Goal: Task Accomplishment & Management: Manage account settings

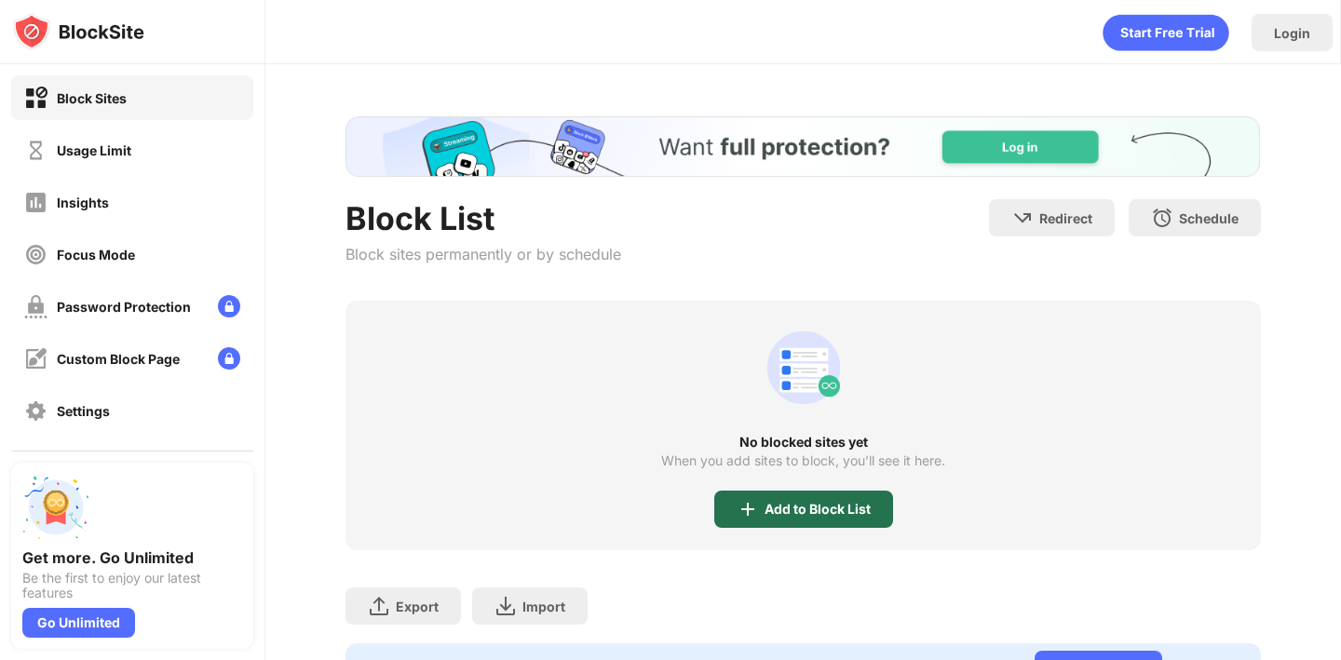
click at [754, 507] on img at bounding box center [748, 509] width 22 height 22
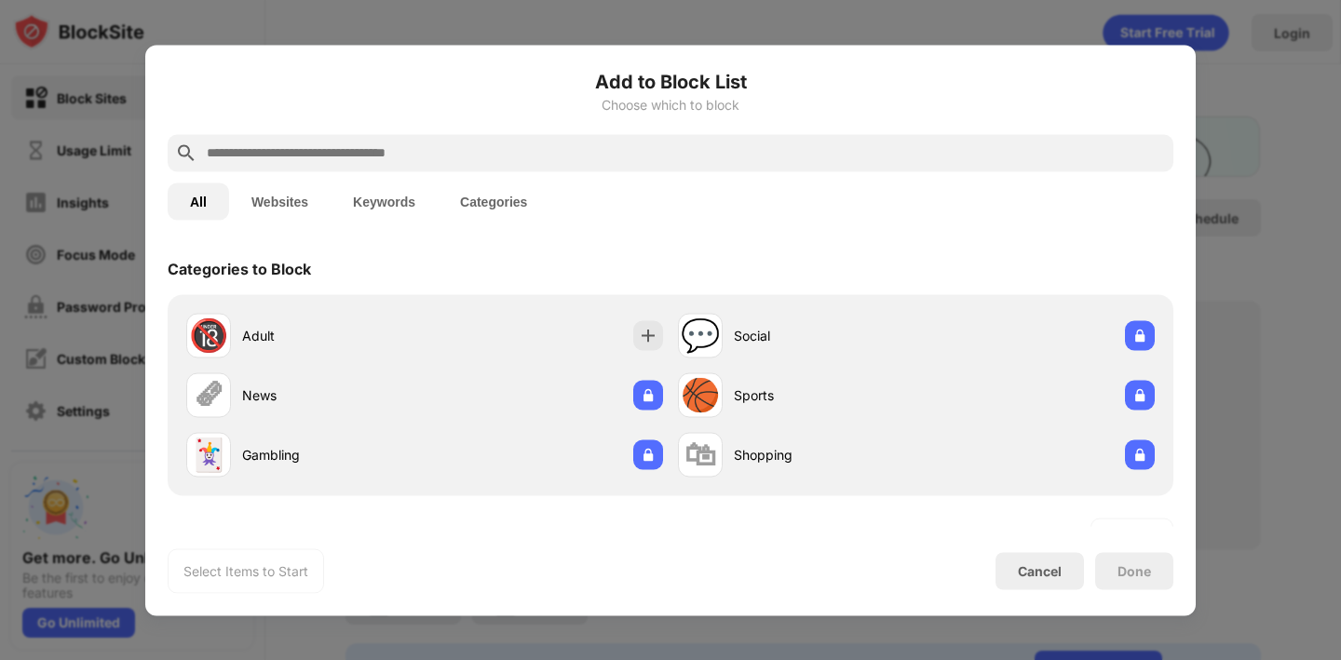
click at [488, 153] on input "text" at bounding box center [685, 153] width 961 height 22
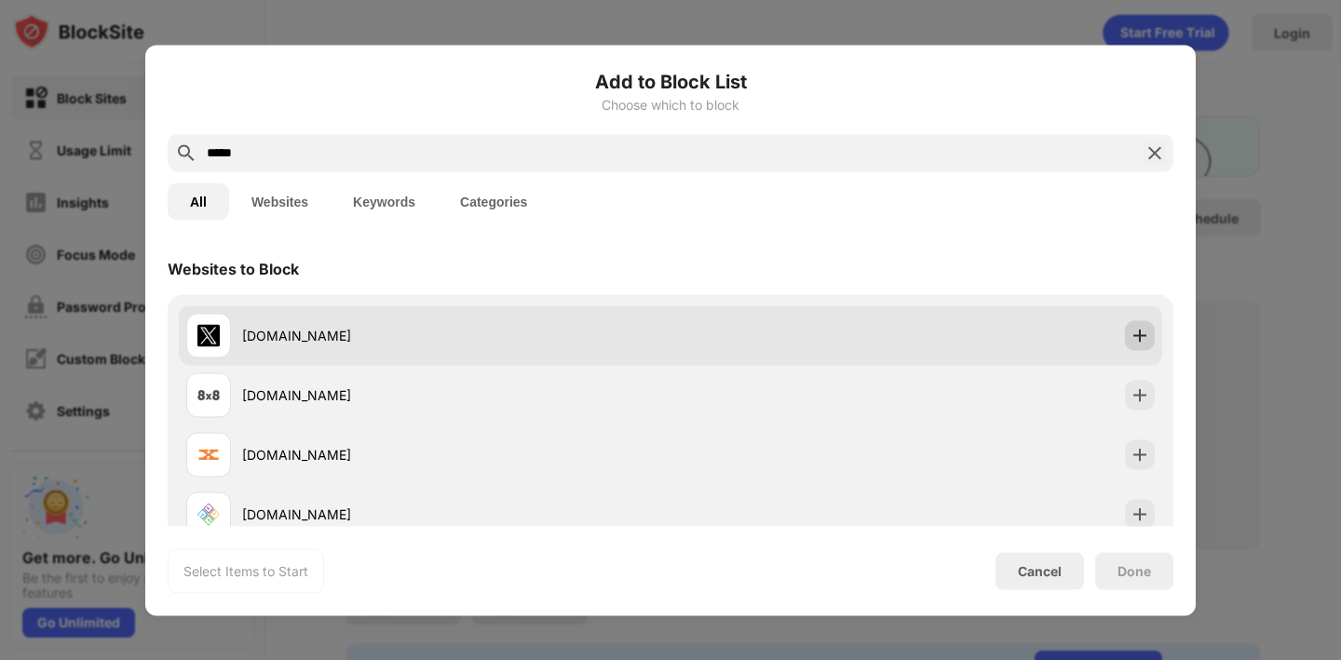
type input "*****"
click at [1153, 327] on div at bounding box center [1140, 335] width 30 height 30
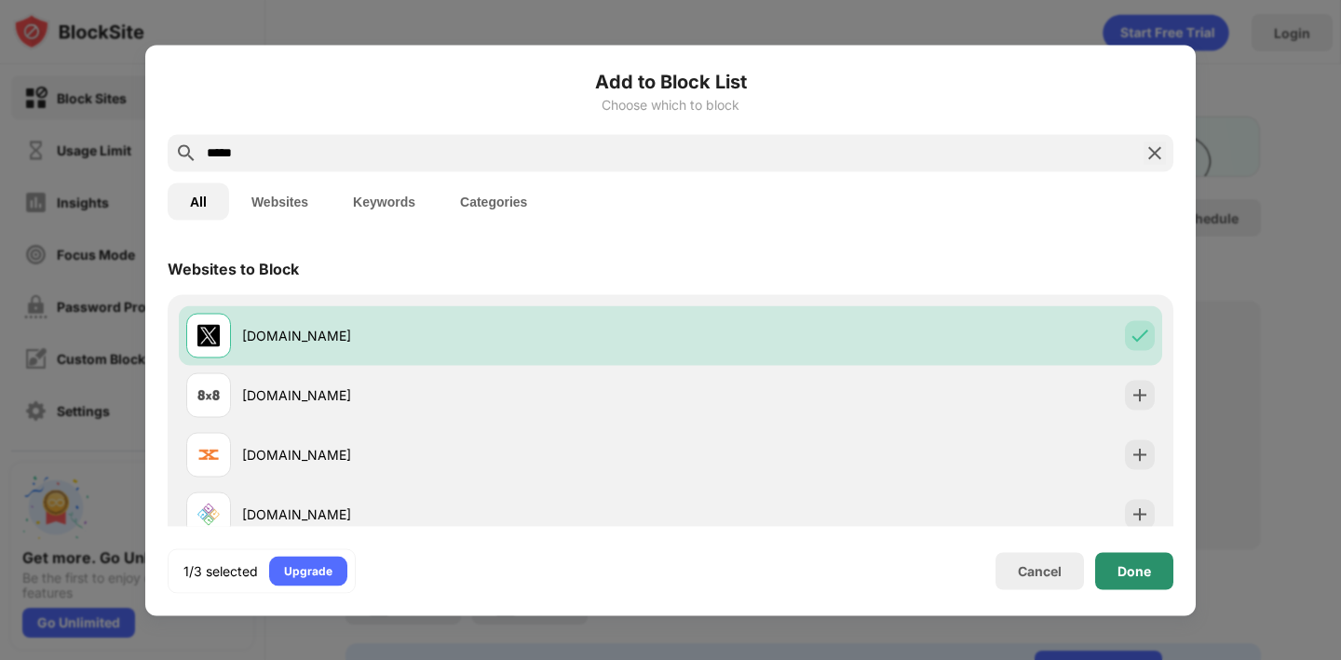
click at [1139, 583] on div "Done" at bounding box center [1134, 570] width 78 height 37
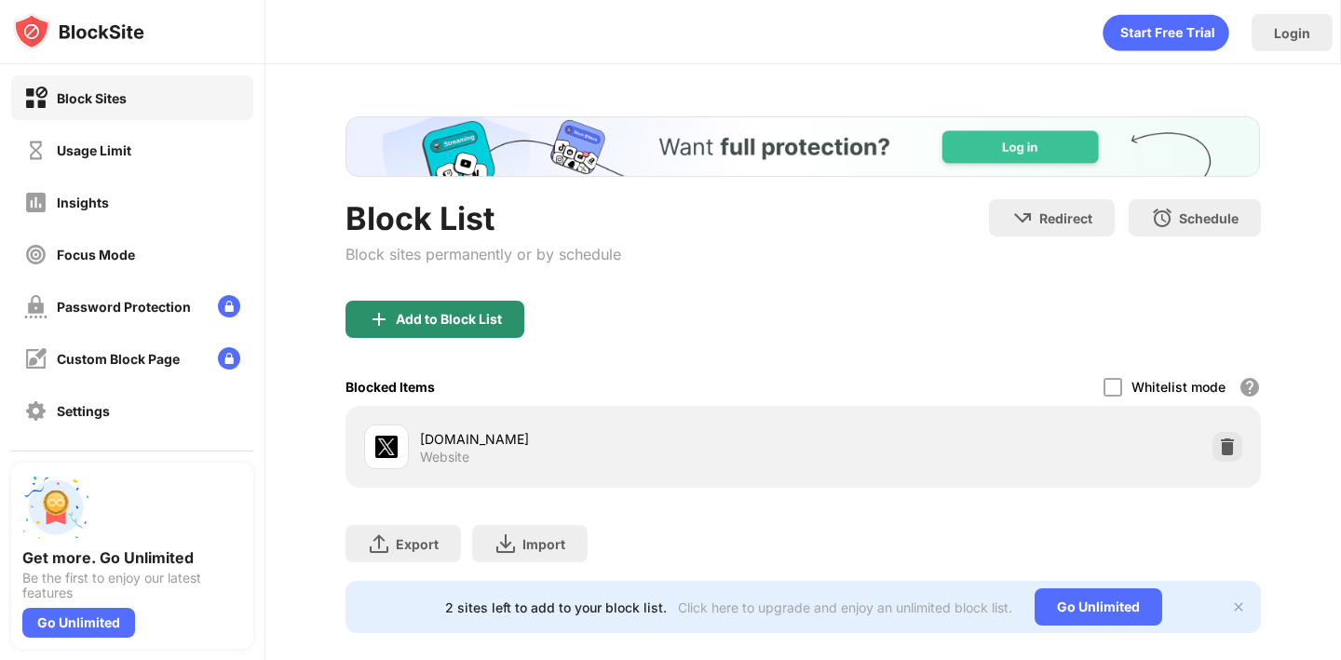
click at [444, 306] on div "Add to Block List" at bounding box center [434, 319] width 179 height 37
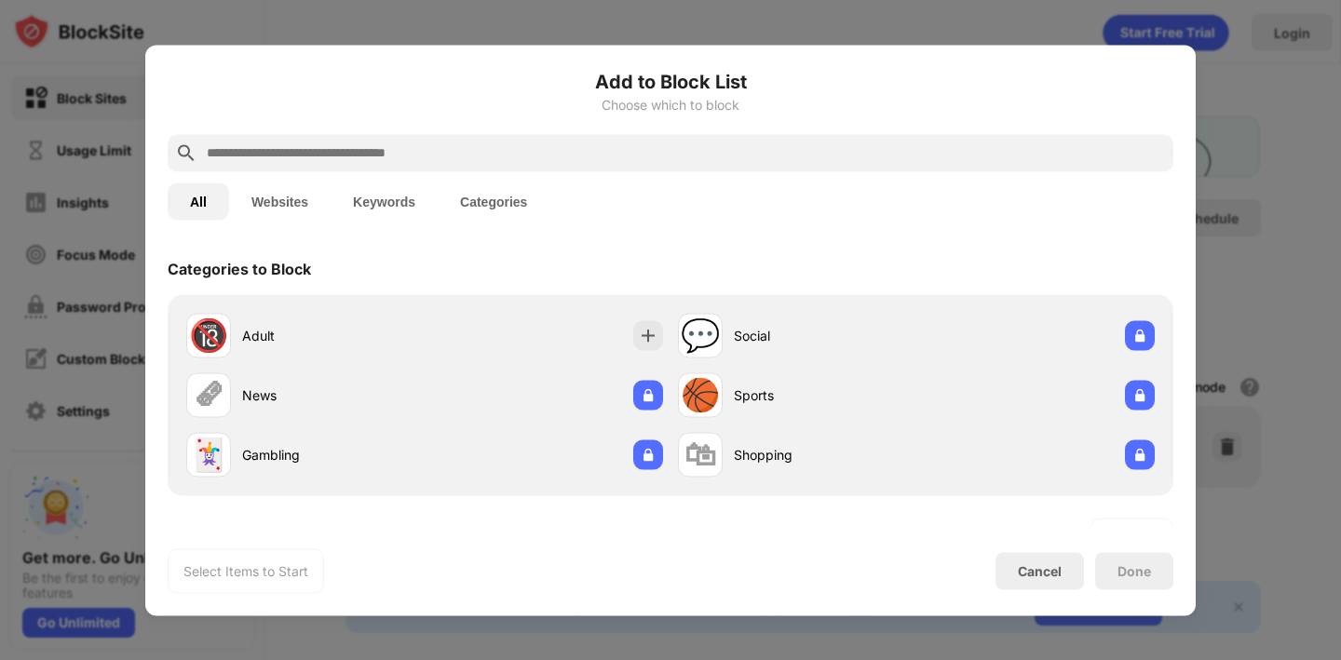
click at [392, 147] on input "text" at bounding box center [685, 153] width 961 height 22
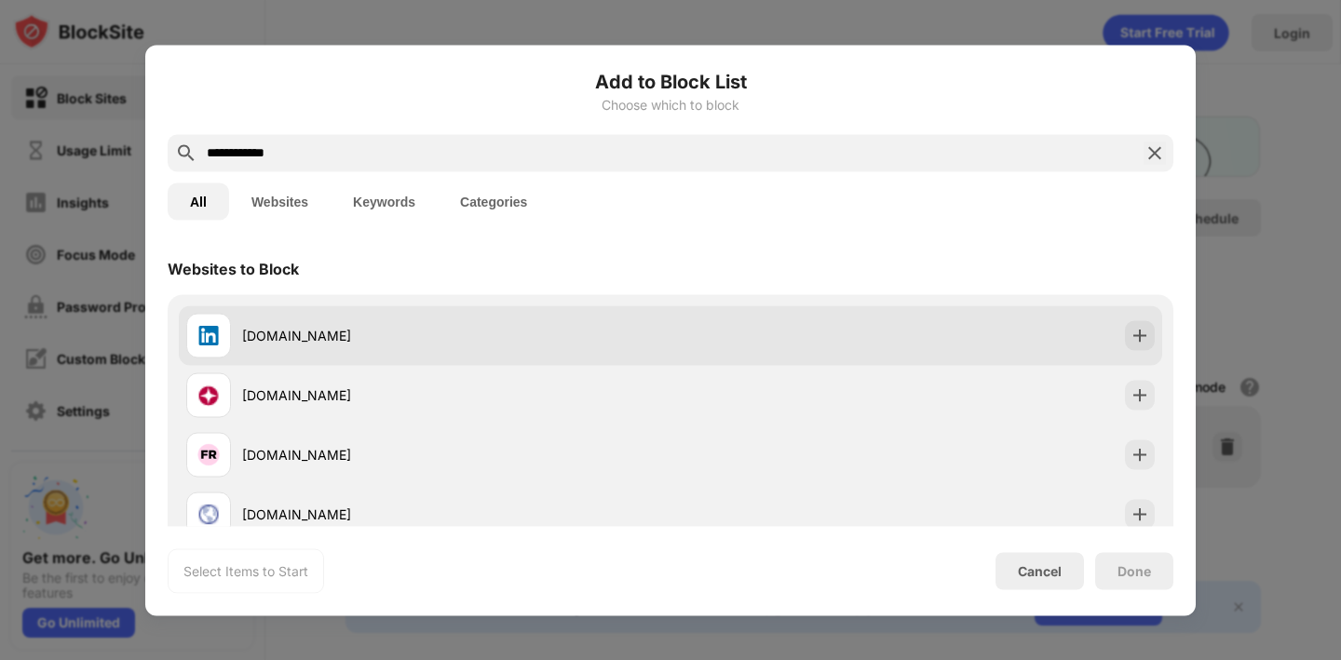
type input "**********"
click at [1149, 337] on div at bounding box center [1140, 335] width 30 height 30
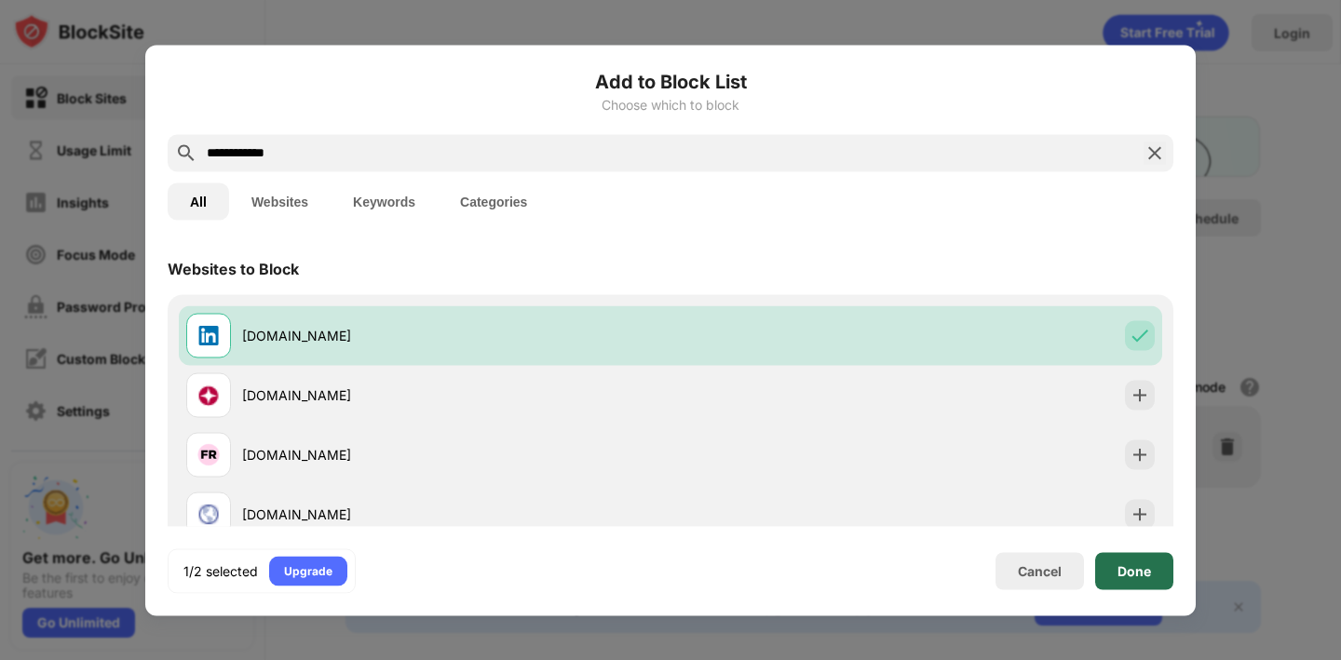
click at [1150, 571] on div "Done" at bounding box center [1134, 570] width 34 height 15
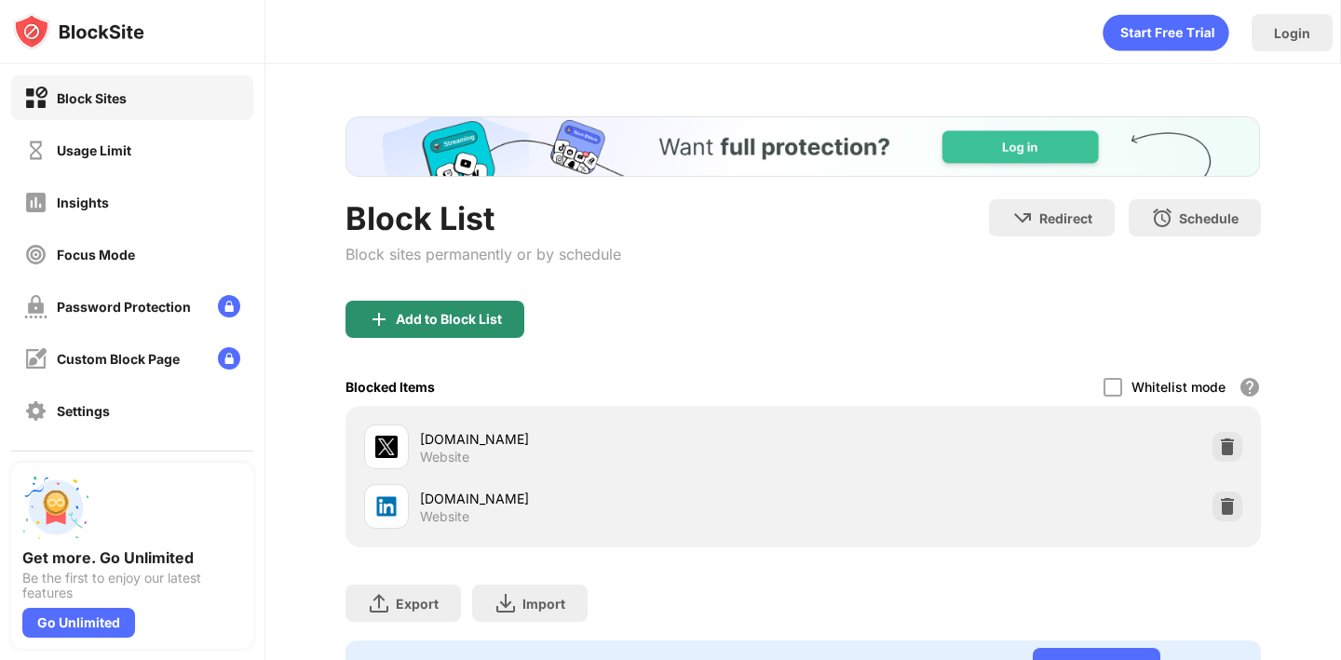
click at [446, 328] on div "Add to Block List" at bounding box center [434, 319] width 179 height 37
